Goal: Task Accomplishment & Management: Manage account settings

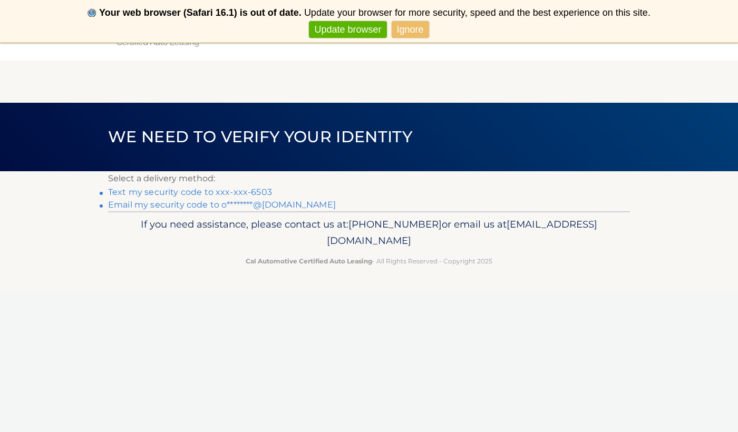
click at [232, 191] on link "Text my security code to xxx-xxx-6503" at bounding box center [190, 192] width 164 height 10
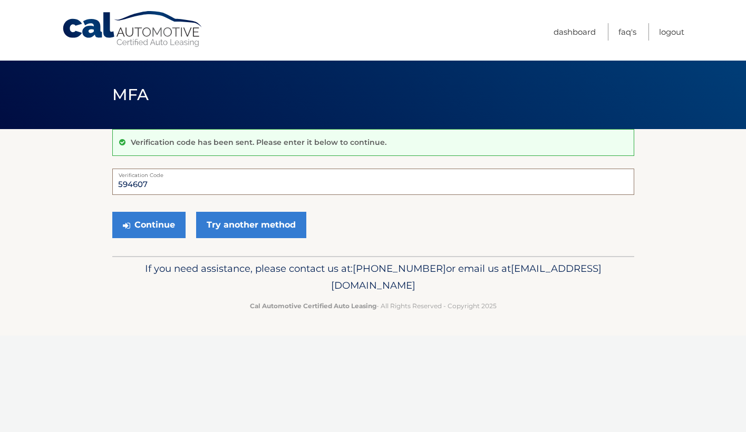
type input "594607"
click at [148, 225] on button "Continue" at bounding box center [148, 225] width 73 height 26
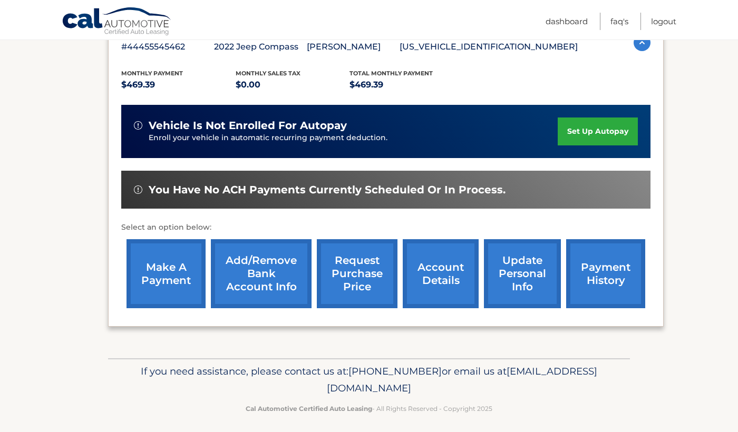
scroll to position [219, 0]
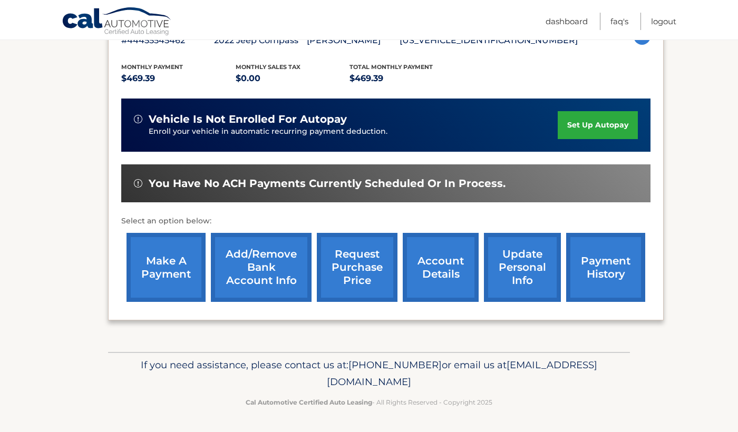
click at [159, 269] on link "make a payment" at bounding box center [166, 267] width 79 height 69
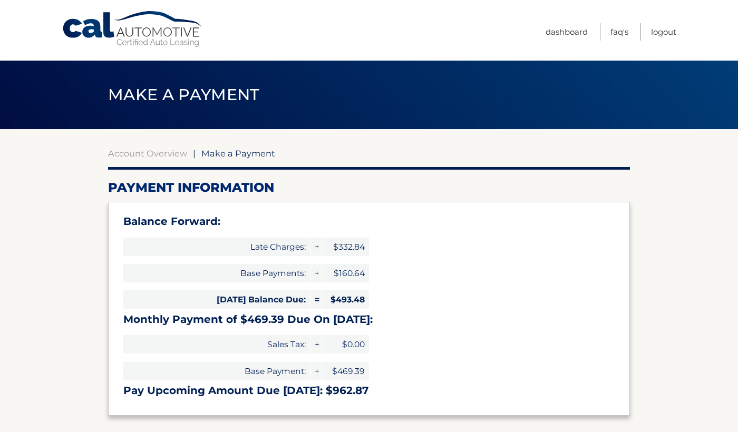
type input "962.87"
select select "N2I5N2QwMDktYjU2NS00NTMxLWE2ZTctMWQxYzg5OThkYWE2"
click at [664, 32] on link "Logout" at bounding box center [663, 31] width 25 height 17
